Goal: Task Accomplishment & Management: Complete application form

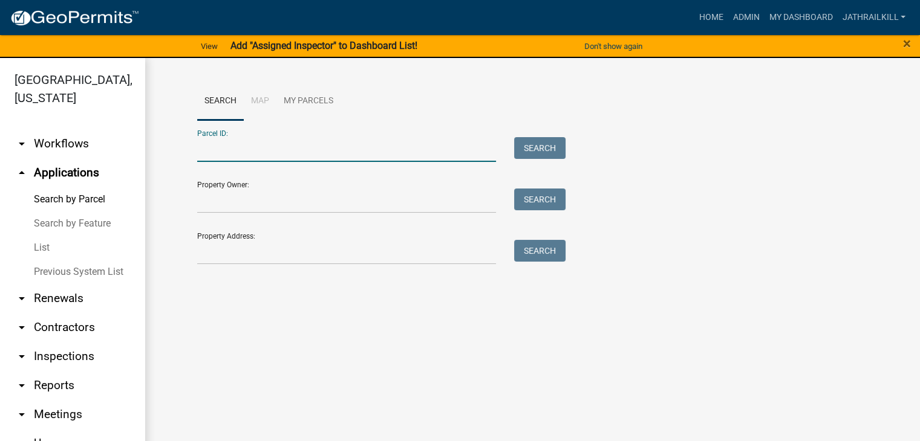
click at [239, 154] on input "Parcel ID:" at bounding box center [346, 149] width 299 height 25
paste input "0030 000001"
type input "0030 000001"
click at [545, 146] on button "Search" at bounding box center [539, 148] width 51 height 22
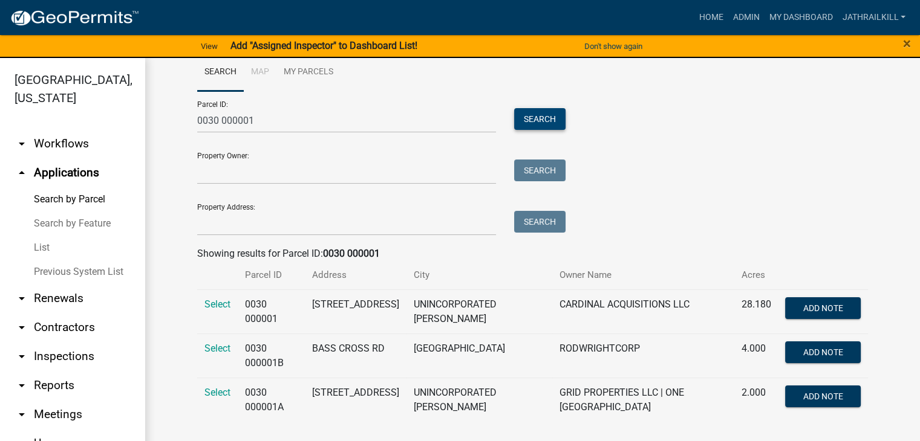
scroll to position [15, 0]
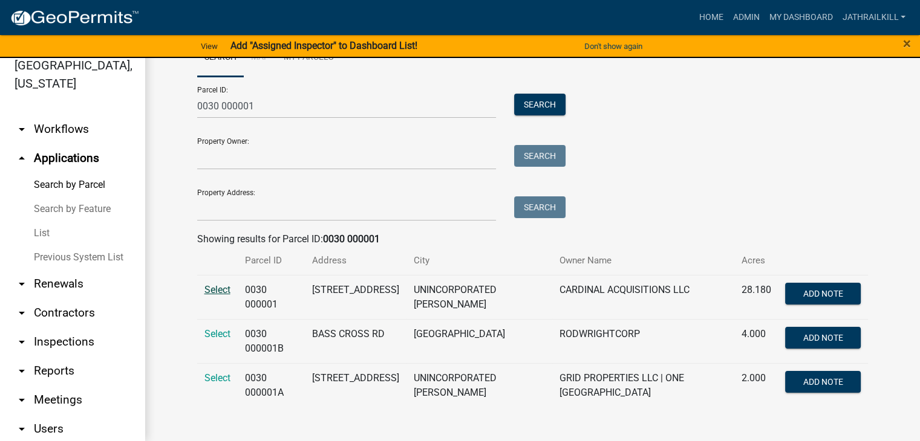
click at [219, 293] on span "Select" at bounding box center [217, 289] width 26 height 11
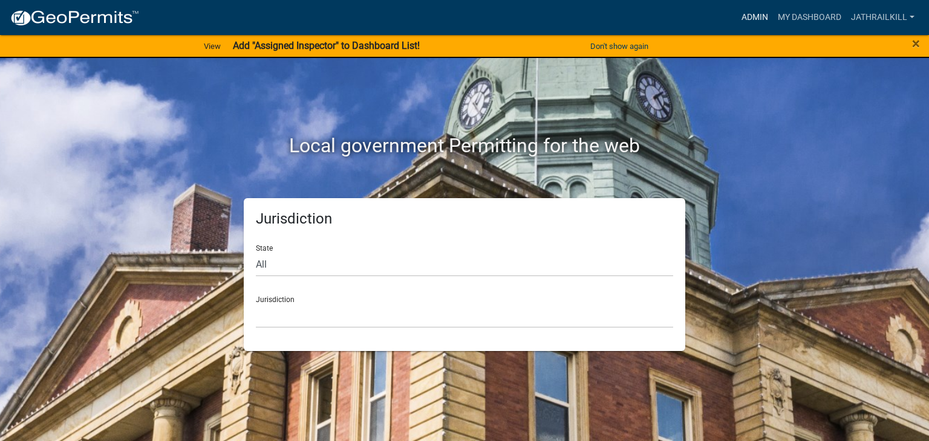
click at [749, 13] on link "Admin" at bounding box center [754, 17] width 36 height 23
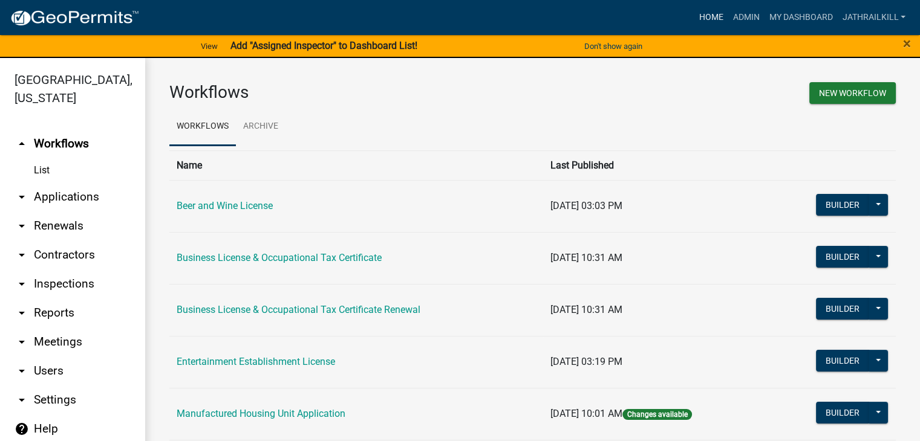
click at [699, 18] on link "Home" at bounding box center [711, 17] width 34 height 23
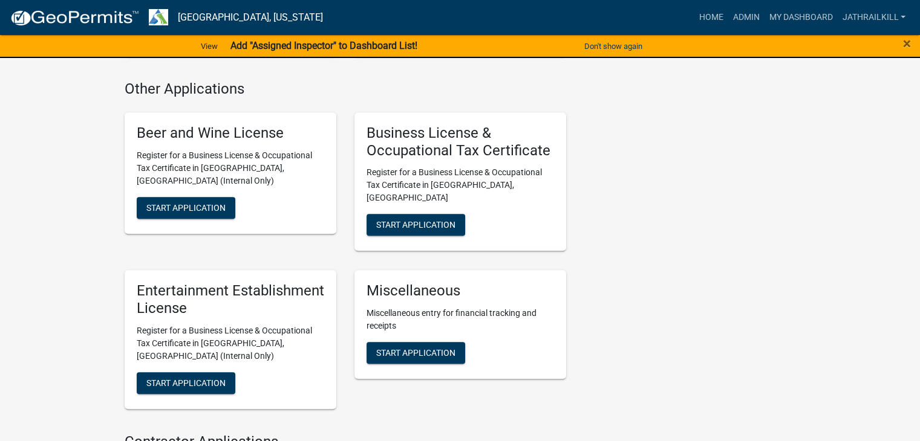
scroll to position [1088, 0]
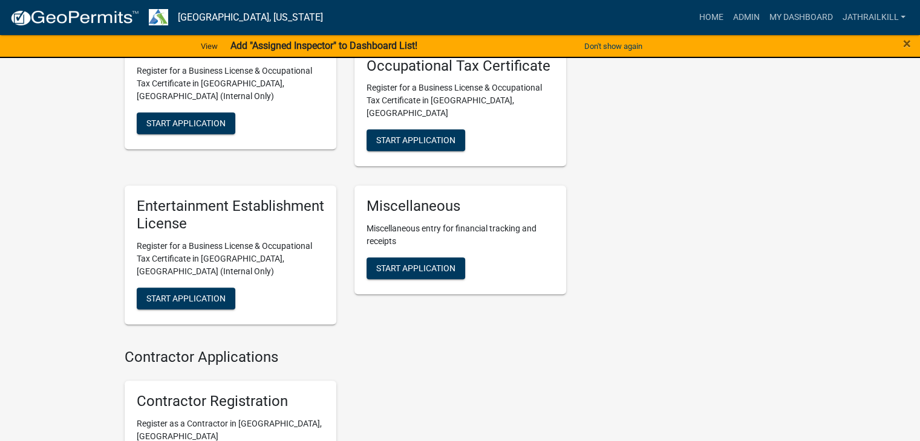
click at [444, 230] on div "Miscellaneous Miscellaneous entry for financial tracking and receipts Start App…" at bounding box center [460, 240] width 212 height 109
drag, startPoint x: 447, startPoint y: 219, endPoint x: 450, endPoint y: 226, distance: 6.5
click at [450, 264] on span "Start Application" at bounding box center [415, 269] width 79 height 10
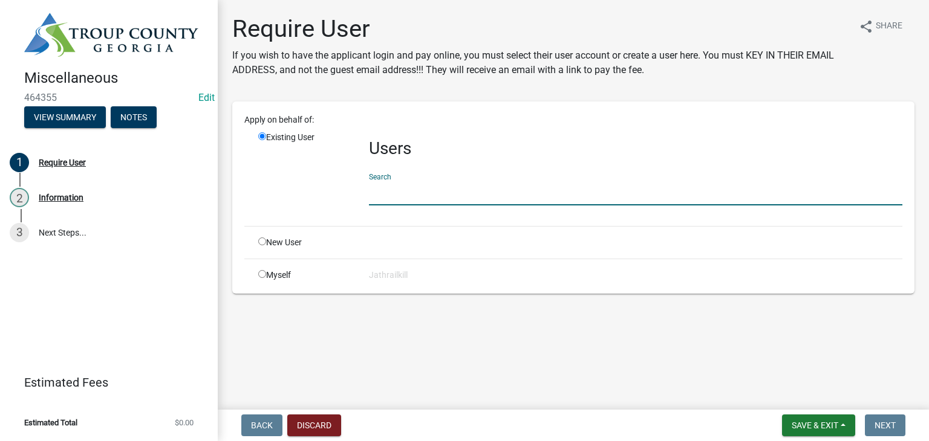
click at [442, 188] on input "text" at bounding box center [635, 193] width 533 height 25
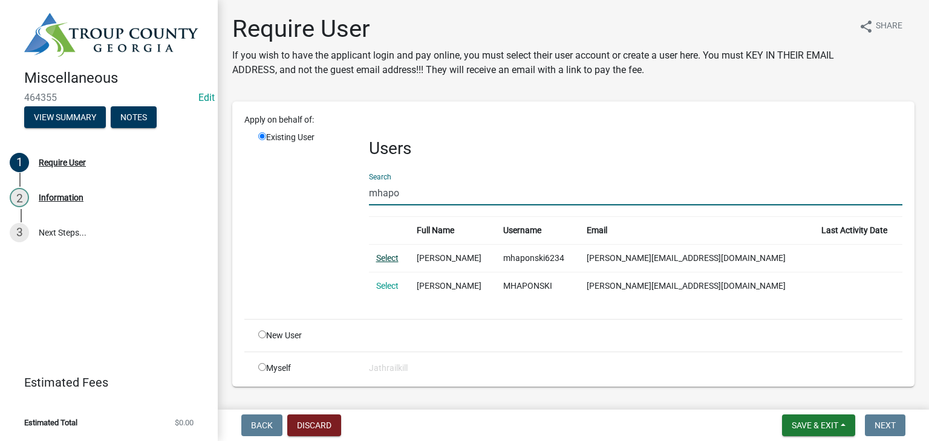
type input "mhapo"
click at [392, 257] on link "Select" at bounding box center [387, 258] width 22 height 10
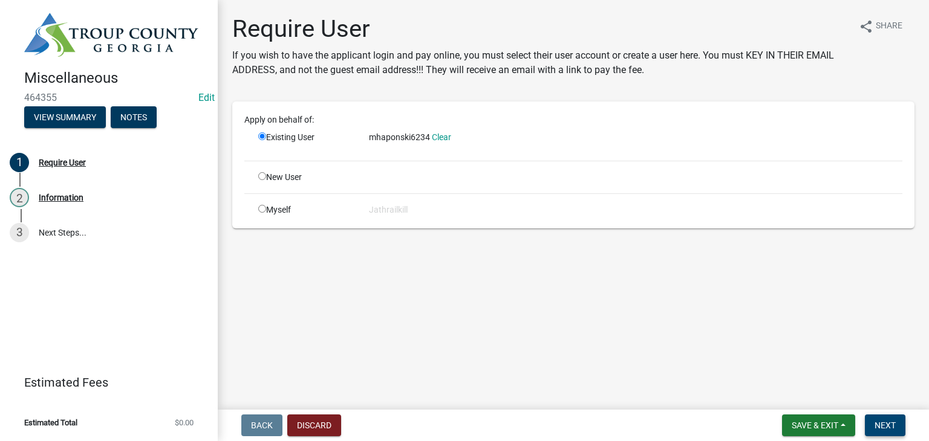
click at [897, 420] on button "Next" at bounding box center [885, 426] width 41 height 22
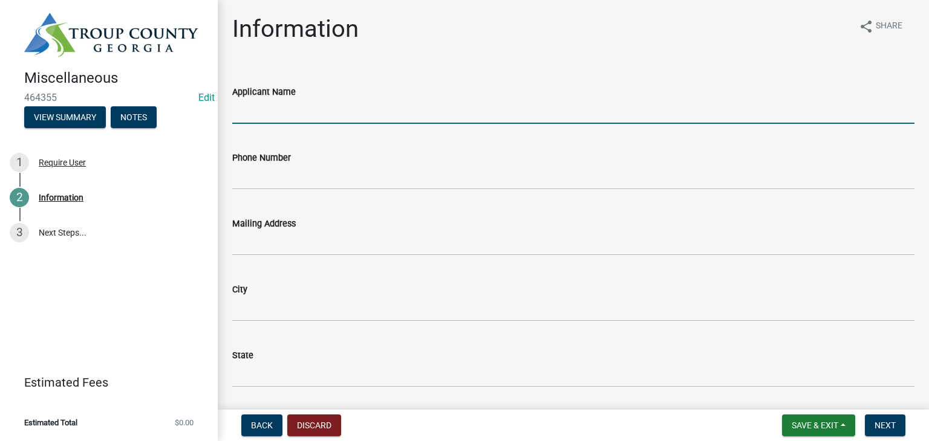
click at [278, 99] on input "Applicant Name" at bounding box center [573, 111] width 682 height 25
type input "Mike Haponski"
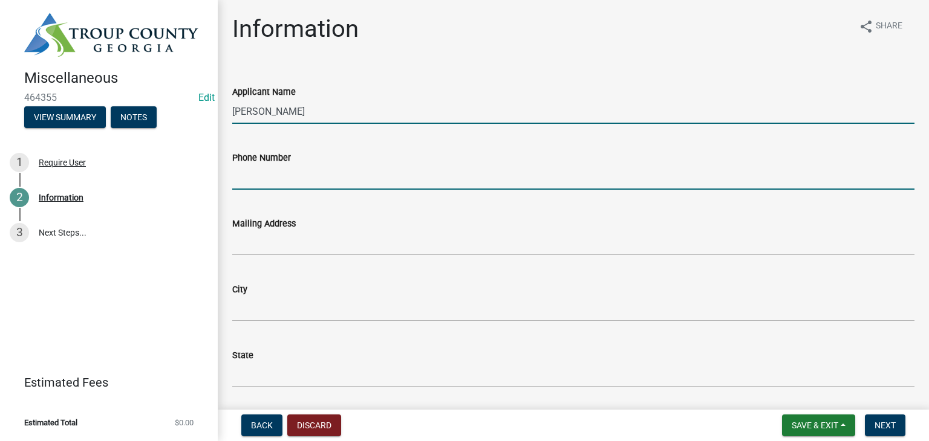
drag, startPoint x: 329, startPoint y: 174, endPoint x: 322, endPoint y: 171, distance: 7.1
click at [329, 173] on input "Phone Number" at bounding box center [573, 177] width 682 height 25
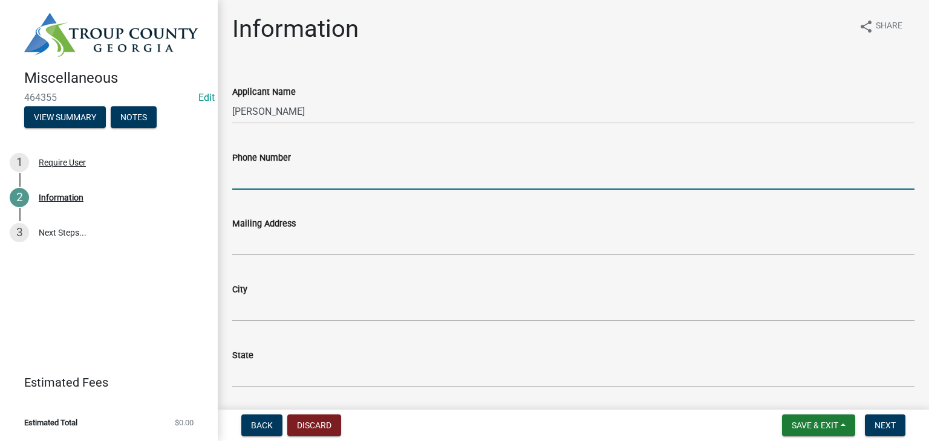
type input "-"
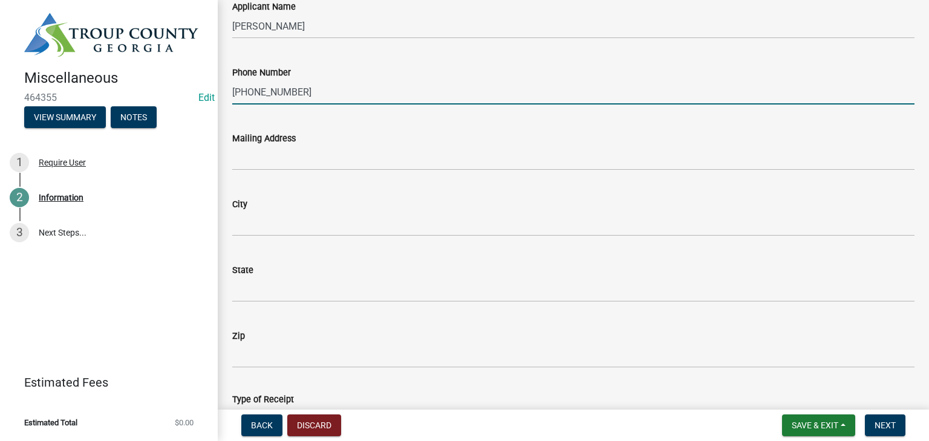
scroll to position [121, 0]
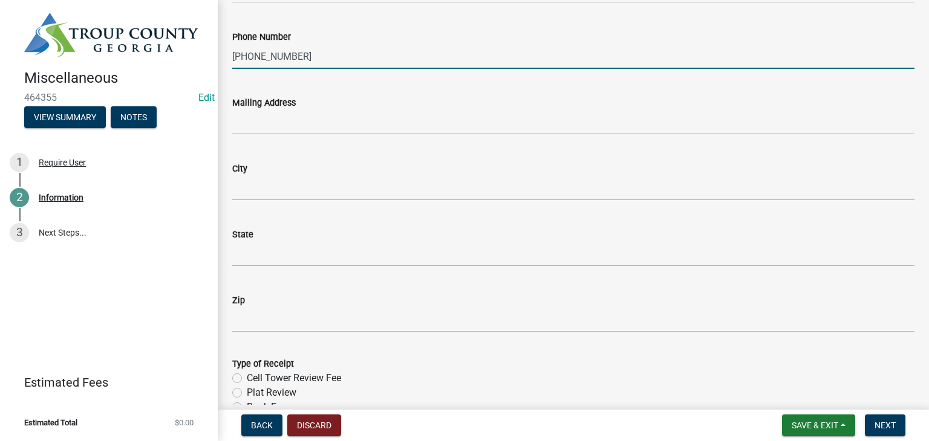
type input "404-557-2400"
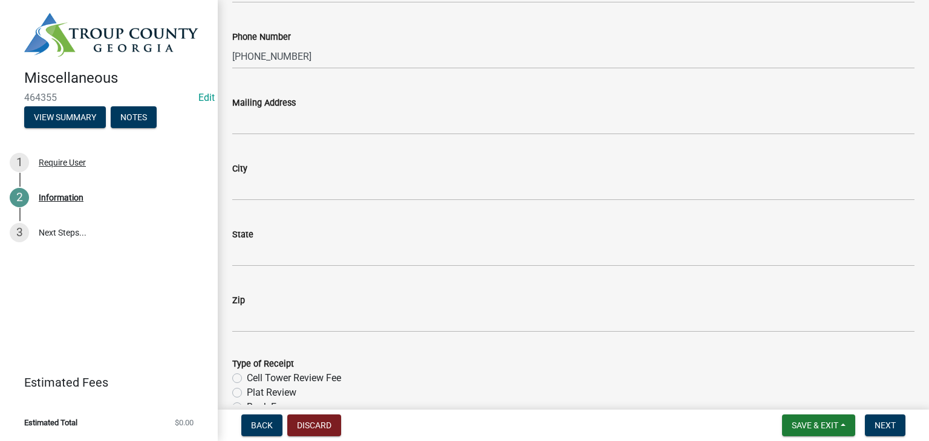
drag, startPoint x: 270, startPoint y: 141, endPoint x: 265, endPoint y: 124, distance: 17.5
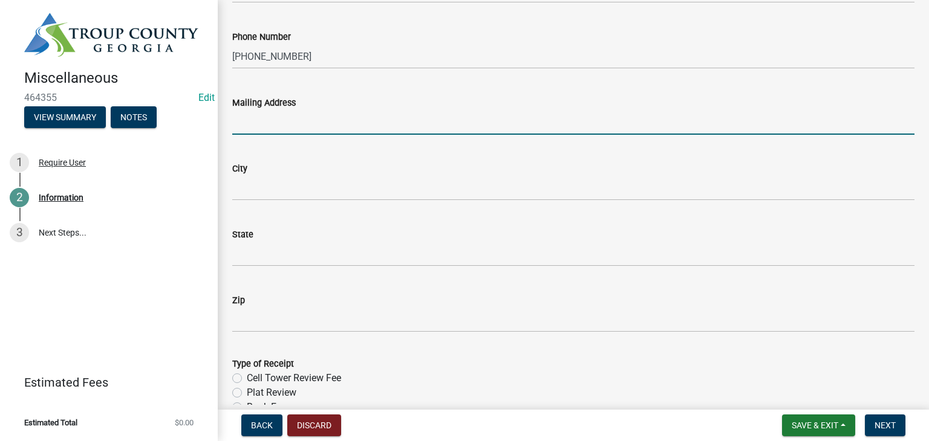
click at [265, 124] on input "Mailing Address" at bounding box center [573, 122] width 682 height 25
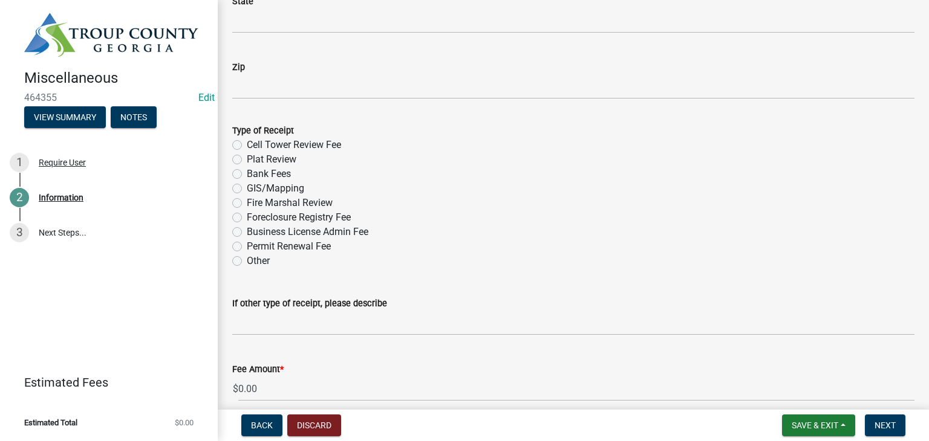
scroll to position [363, 0]
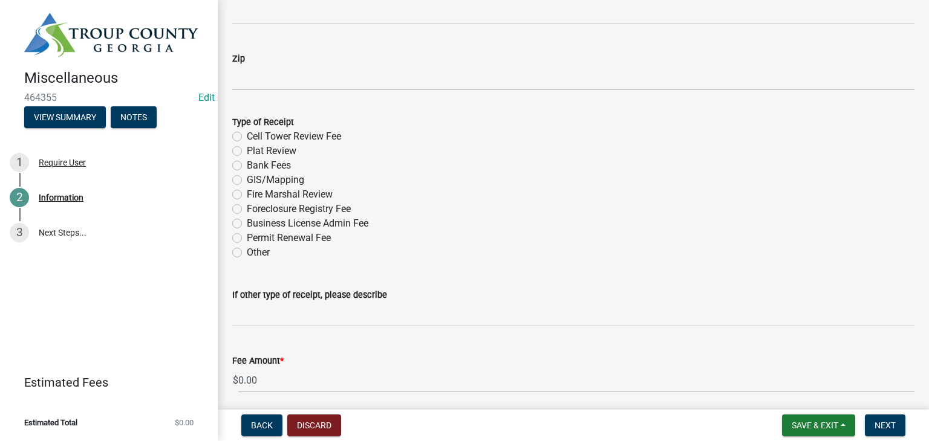
click at [247, 179] on label "GIS/Mapping" at bounding box center [275, 180] width 57 height 15
click at [247, 179] on input "GIS/Mapping" at bounding box center [251, 177] width 8 height 8
radio input "true"
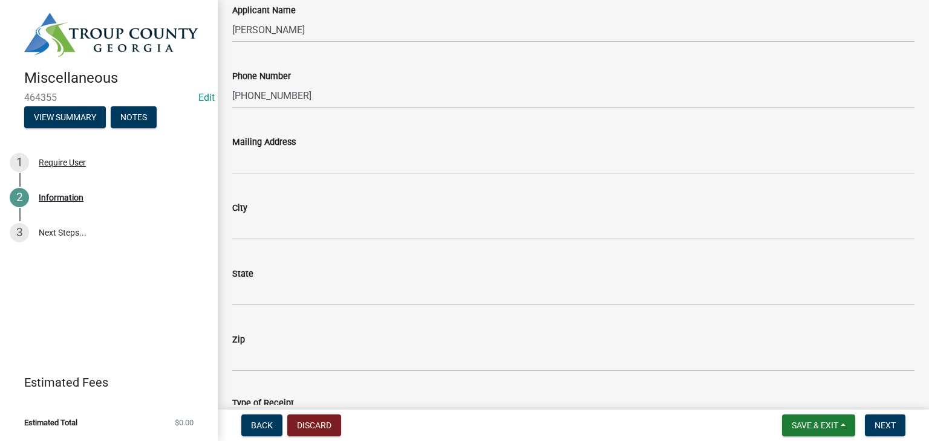
scroll to position [60, 0]
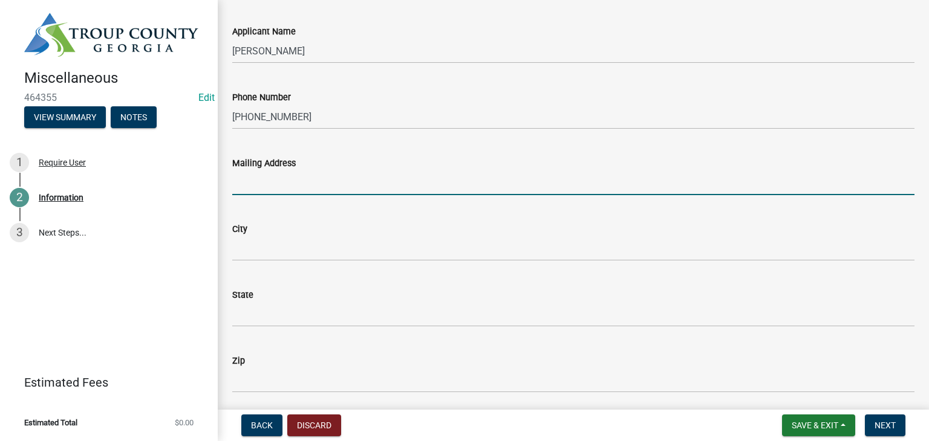
click at [322, 188] on input "Mailing Address" at bounding box center [573, 183] width 682 height 25
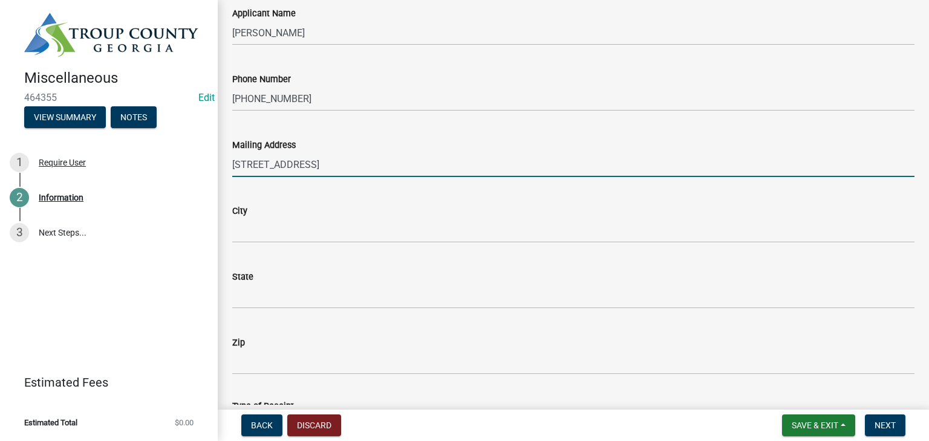
scroll to position [181, 0]
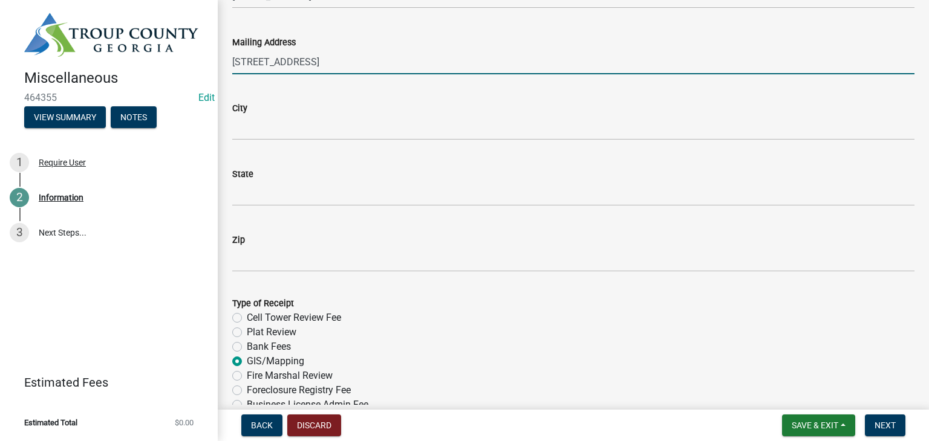
type input "5341 Old Highway 5"
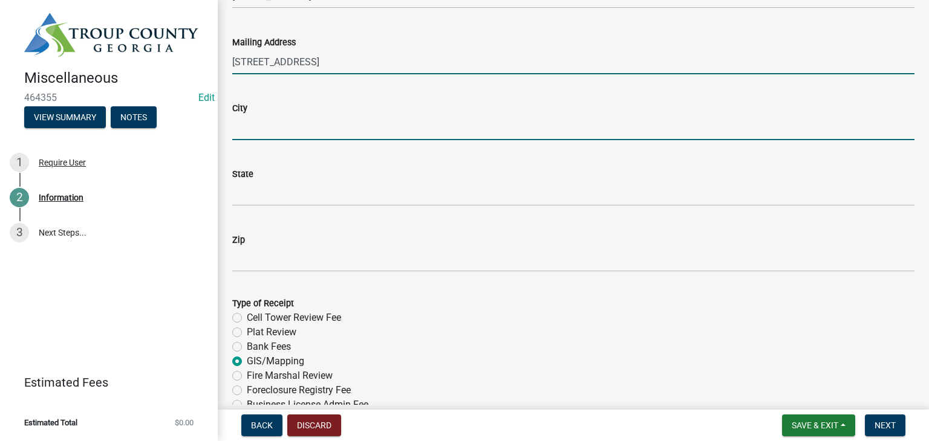
click at [321, 129] on input "City" at bounding box center [573, 127] width 682 height 25
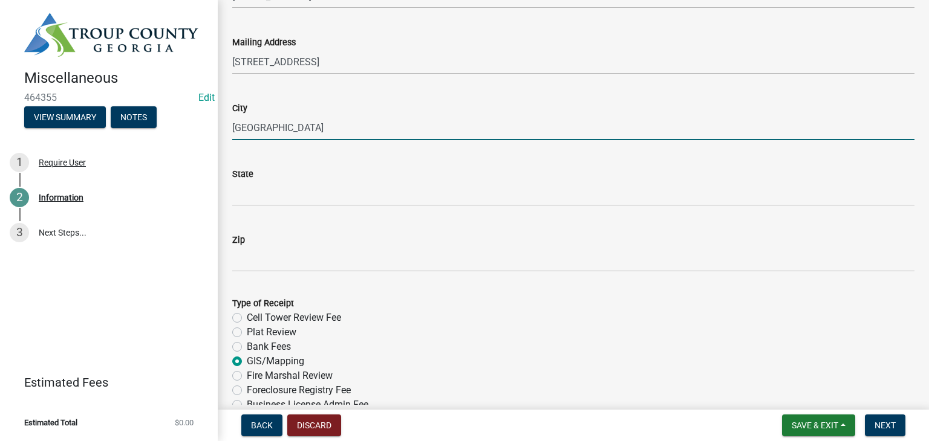
type input "Woodstock"
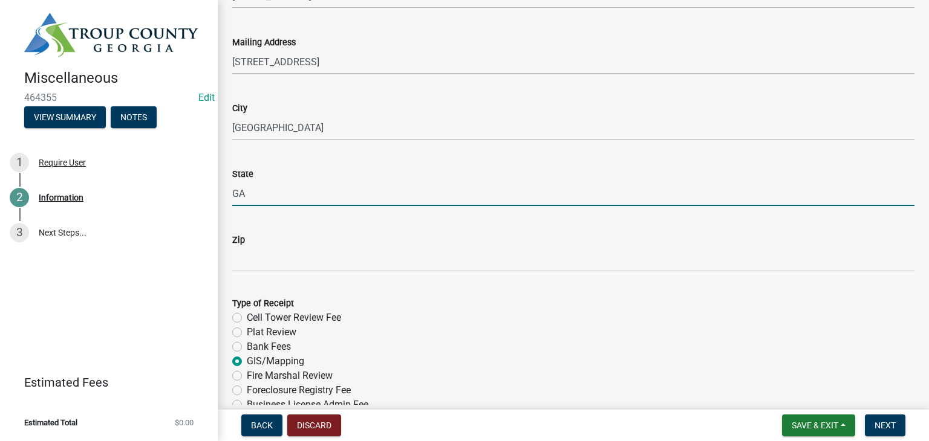
type input "GA"
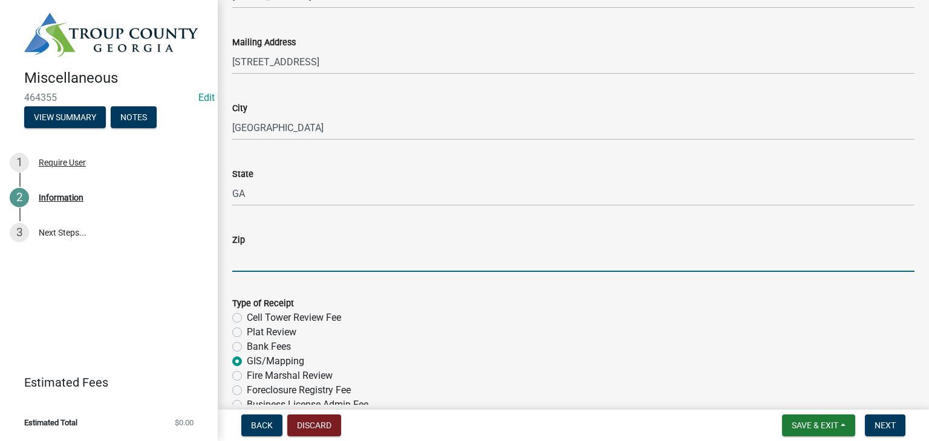
click at [254, 251] on input "Zip" at bounding box center [573, 259] width 682 height 25
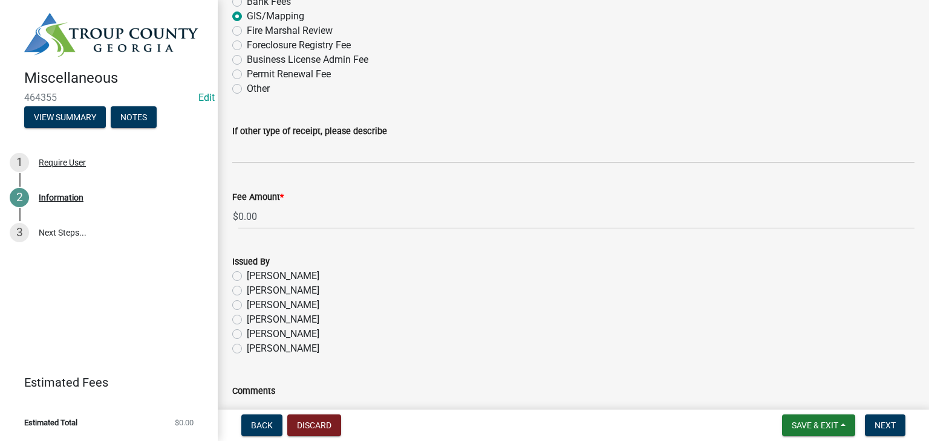
scroll to position [544, 0]
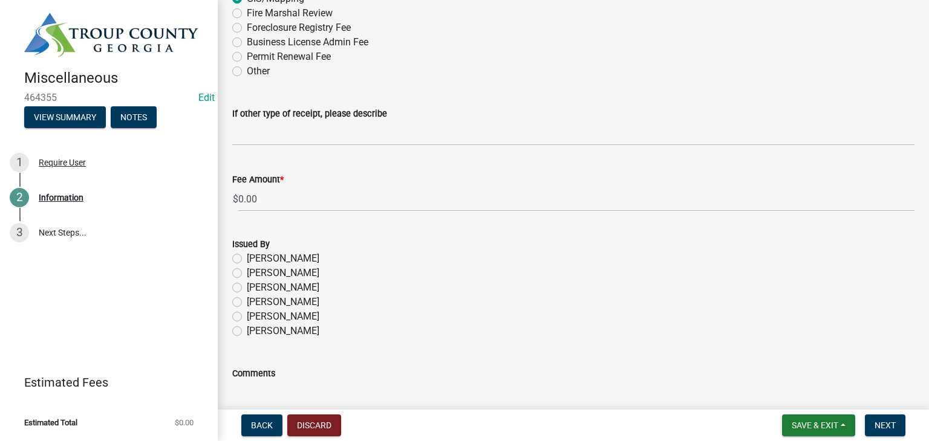
type input "31088"
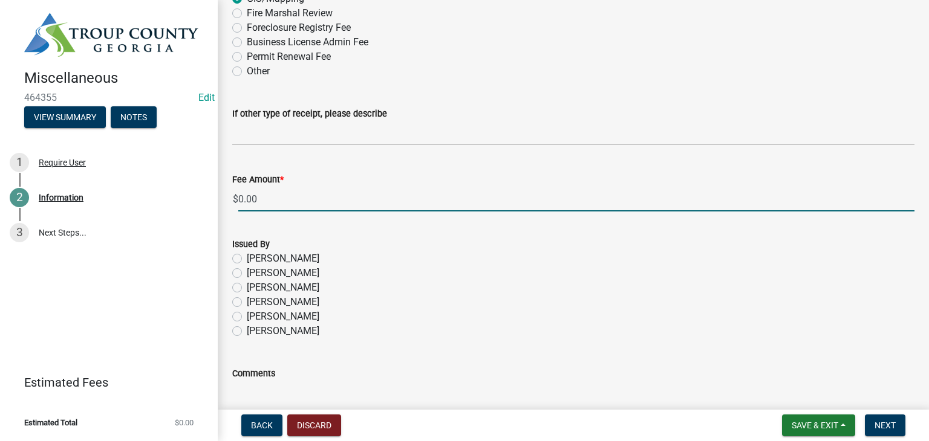
click at [291, 207] on input "0.00" at bounding box center [576, 199] width 676 height 25
type input "0"
type input "165"
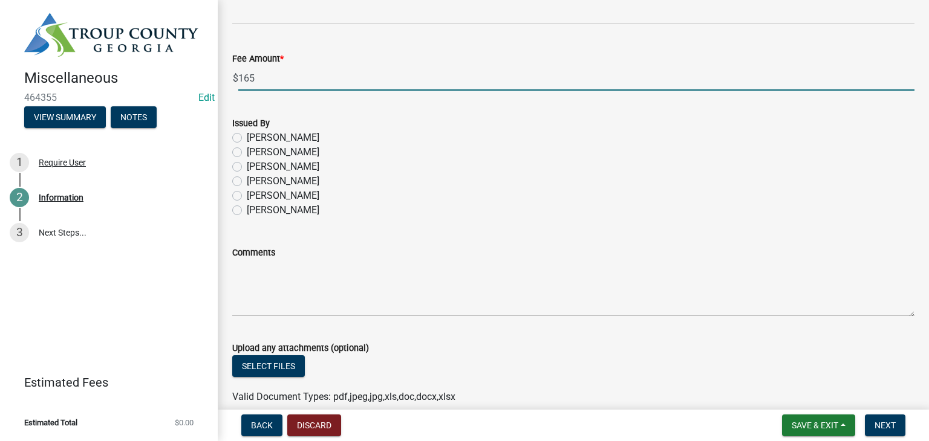
click at [247, 138] on label "Ruth West" at bounding box center [283, 138] width 73 height 15
click at [247, 138] on input "Ruth West" at bounding box center [251, 135] width 8 height 8
radio input "true"
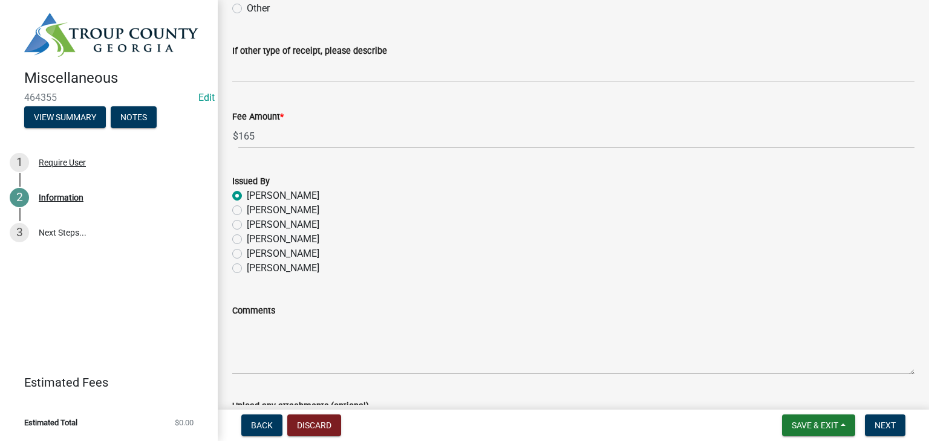
scroll to position [777, 0]
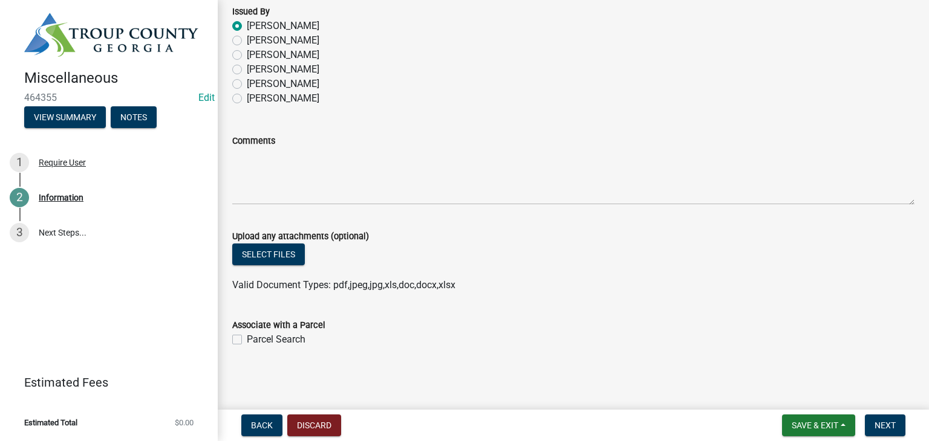
click at [236, 334] on div "Parcel Search" at bounding box center [573, 340] width 682 height 15
click at [247, 342] on label "Parcel Search" at bounding box center [276, 340] width 59 height 15
click at [247, 340] on input "Parcel Search" at bounding box center [251, 337] width 8 height 8
checkbox input "true"
click at [886, 421] on span "Next" at bounding box center [884, 426] width 21 height 10
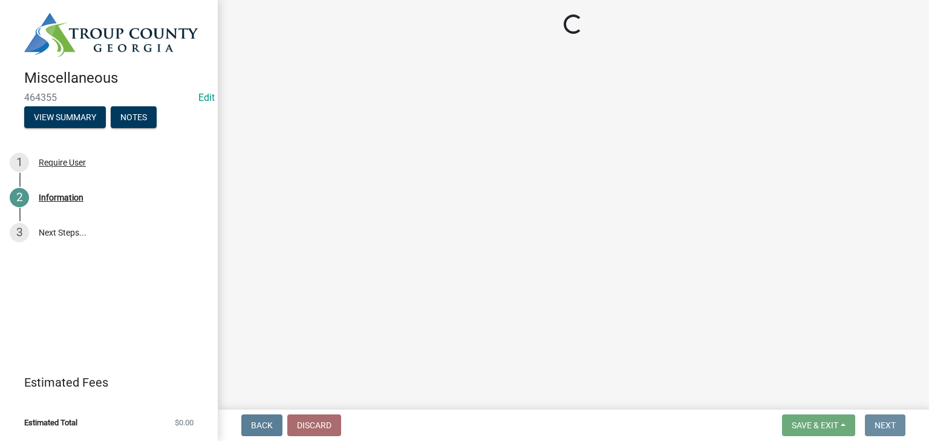
scroll to position [0, 0]
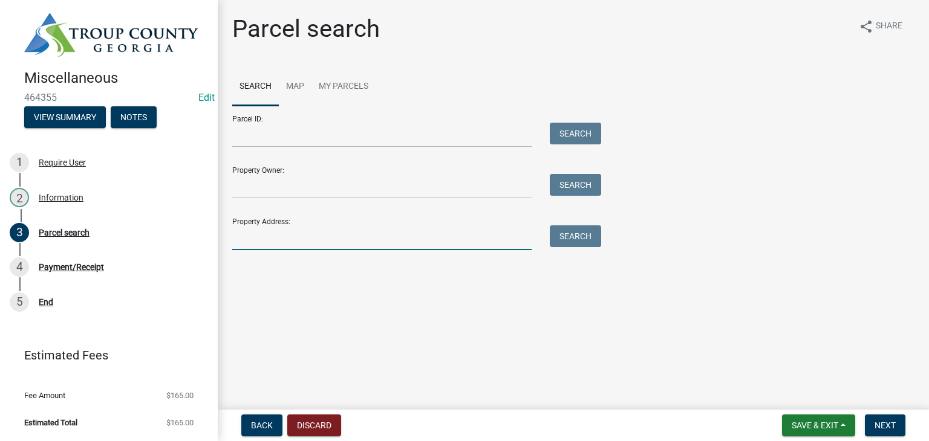
drag, startPoint x: 290, startPoint y: 248, endPoint x: 427, endPoint y: 244, distance: 136.7
click at [297, 245] on input "Property Address:" at bounding box center [381, 238] width 299 height 25
click at [273, 139] on input "Parcel ID:" at bounding box center [381, 135] width 299 height 25
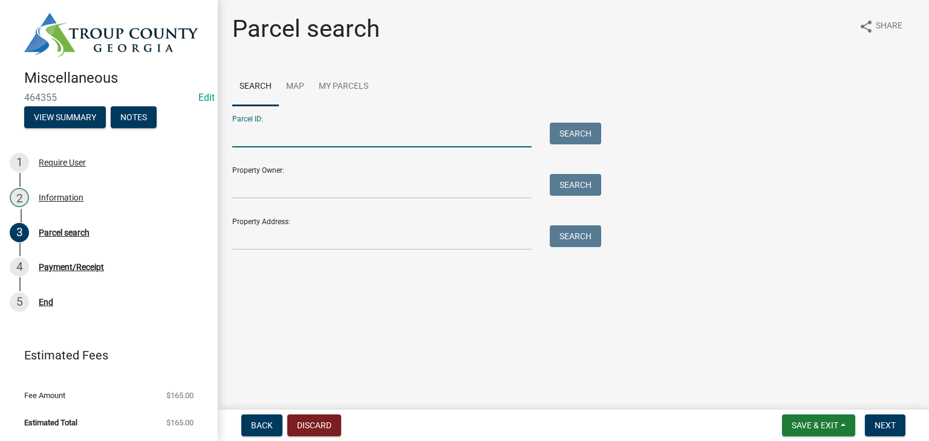
paste input "0030 000001"
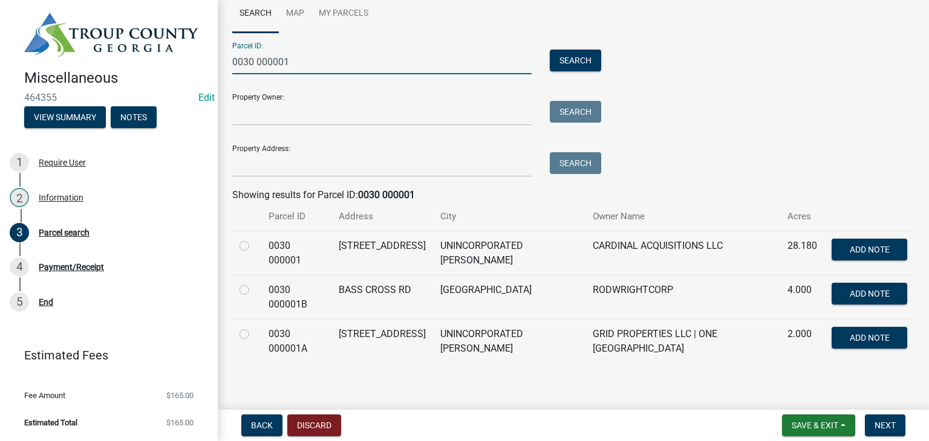
scroll to position [78, 0]
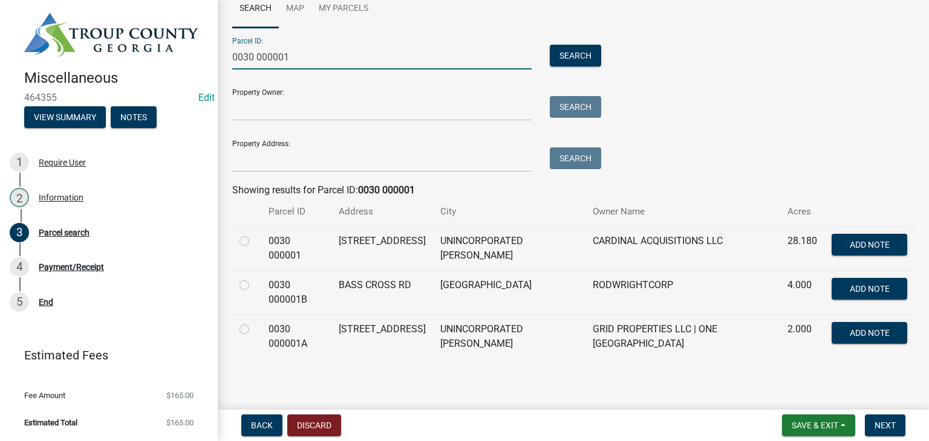
type input "0030 000001"
click at [254, 234] on label at bounding box center [254, 234] width 0 height 0
click at [254, 242] on 000001 "radio" at bounding box center [258, 238] width 8 height 8
radio 000001 "true"
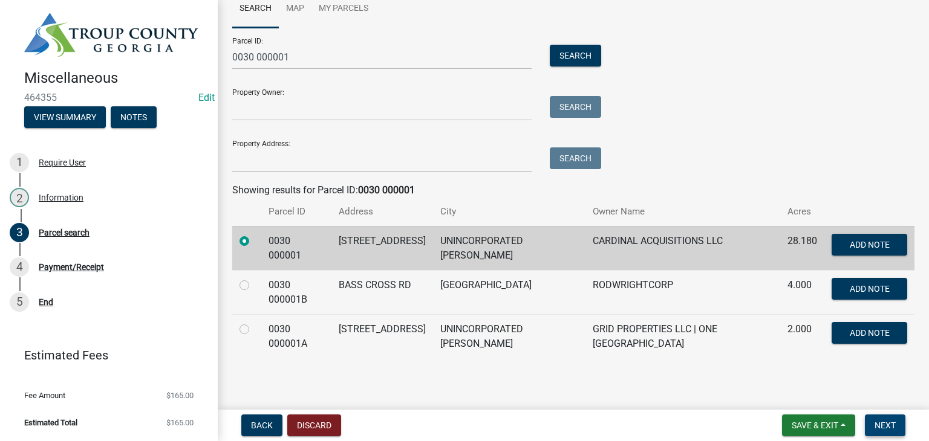
click at [886, 427] on span "Next" at bounding box center [884, 426] width 21 height 10
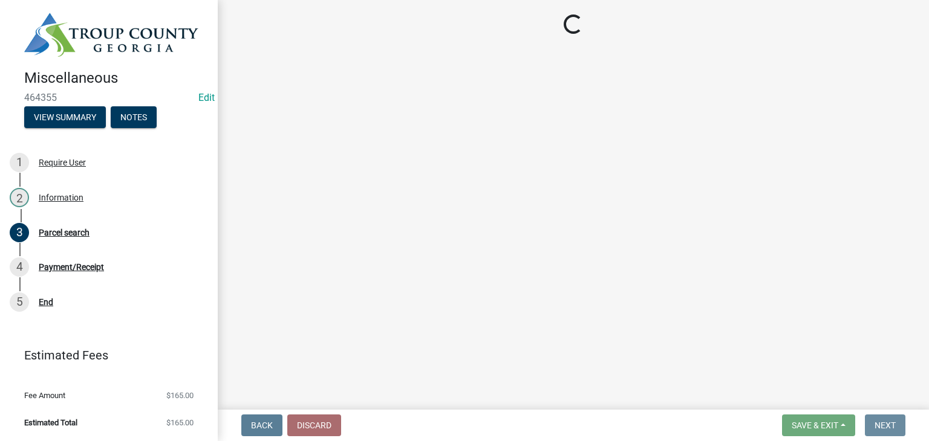
scroll to position [0, 0]
select select "3: 3"
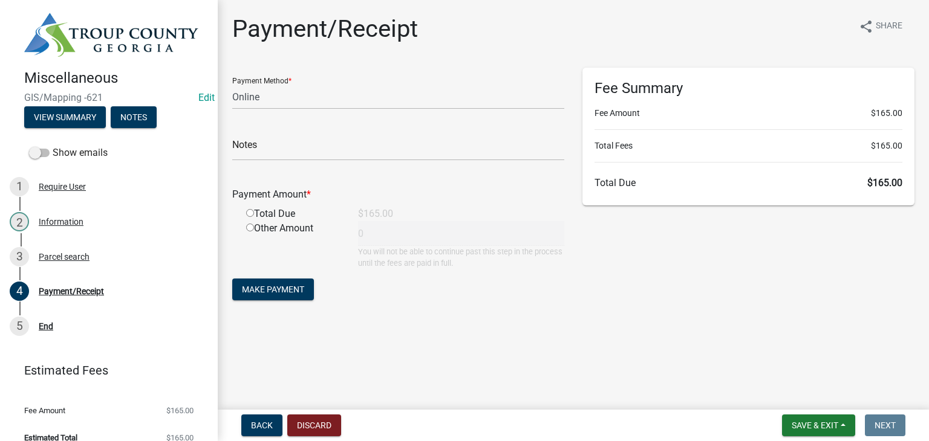
click at [249, 215] on input "radio" at bounding box center [250, 213] width 8 height 8
radio input "true"
type input "165"
click at [271, 285] on span "Make Payment" at bounding box center [273, 290] width 62 height 10
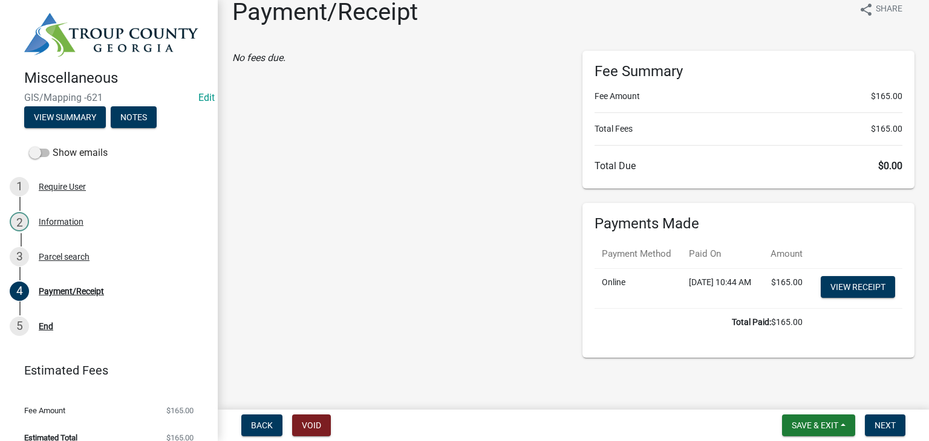
scroll to position [43, 0]
click at [889, 417] on button "Next" at bounding box center [885, 426] width 41 height 22
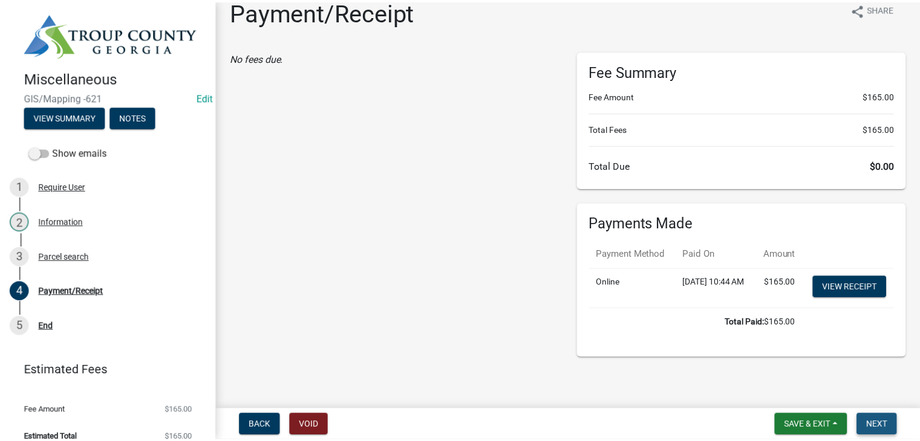
scroll to position [0, 0]
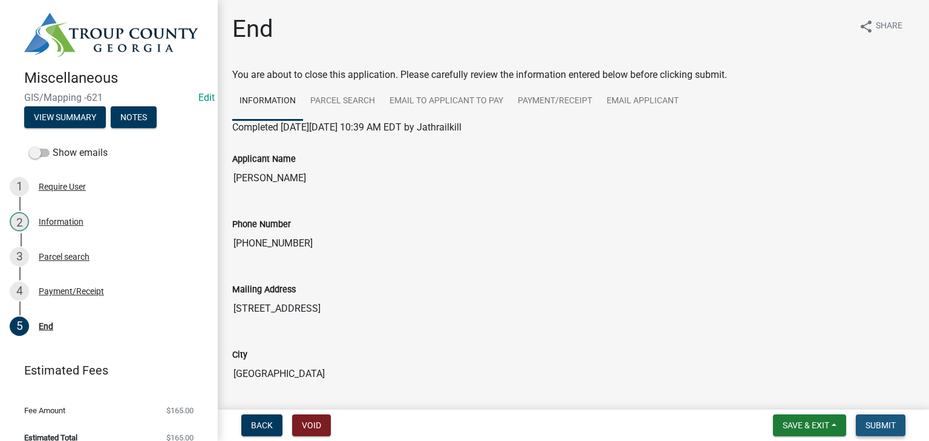
click at [893, 434] on button "Submit" at bounding box center [881, 426] width 50 height 22
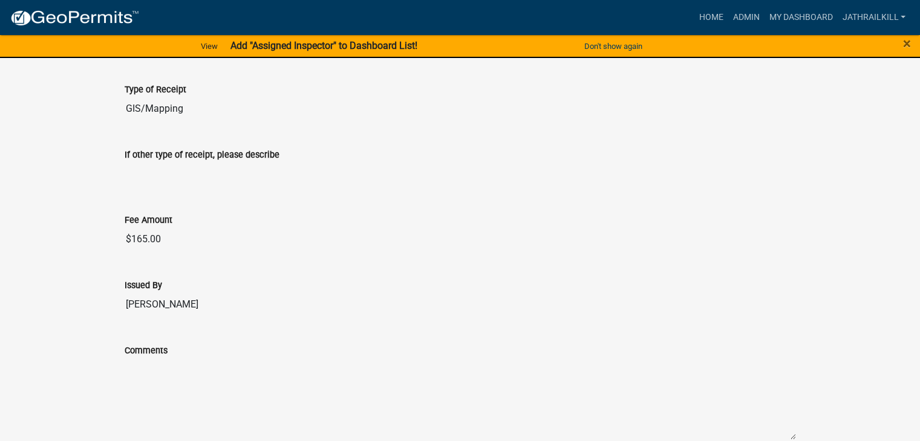
scroll to position [665, 0]
click at [738, 10] on link "Admin" at bounding box center [745, 17] width 36 height 23
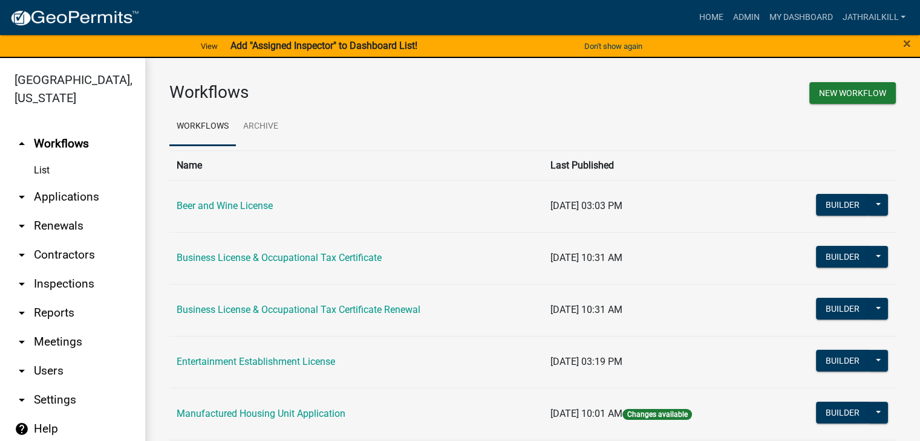
drag, startPoint x: 70, startPoint y: 177, endPoint x: 83, endPoint y: 185, distance: 14.9
click at [70, 183] on link "arrow_drop_down Applications" at bounding box center [72, 197] width 145 height 29
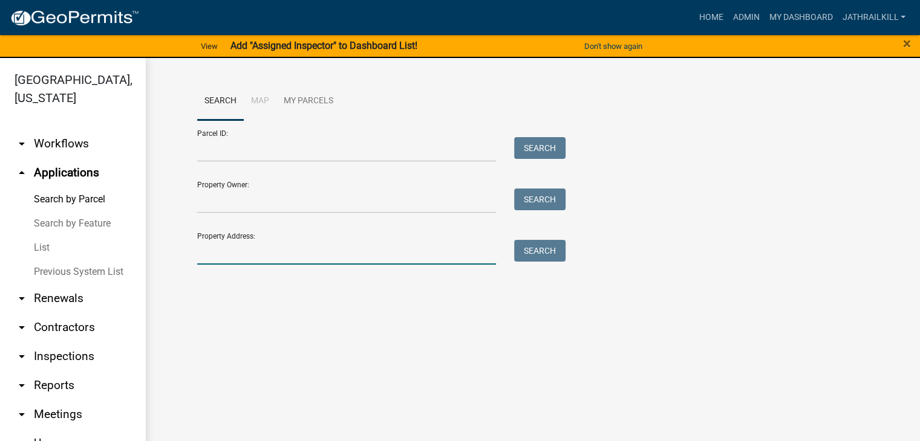
click at [276, 264] on input "Property Address:" at bounding box center [346, 252] width 299 height 25
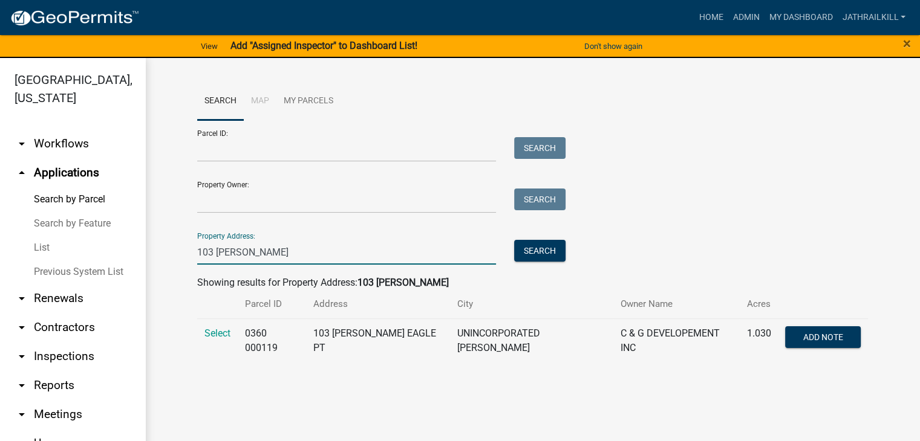
type input "103 Glenn"
click at [223, 327] on td "Select" at bounding box center [217, 341] width 41 height 44
click at [223, 329] on span "Select" at bounding box center [217, 333] width 26 height 11
